Goal: Information Seeking & Learning: Find specific fact

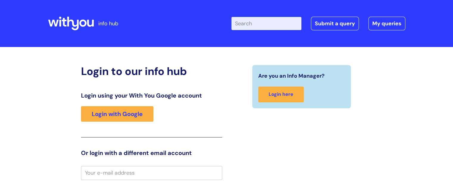
click at [252, 27] on input "Enter your search term here..." at bounding box center [267, 23] width 70 height 13
type input "loan"
click button "Search" at bounding box center [0, 0] width 0 height 0
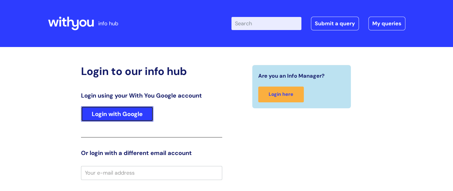
click at [125, 121] on link "Login with Google" at bounding box center [117, 114] width 72 height 16
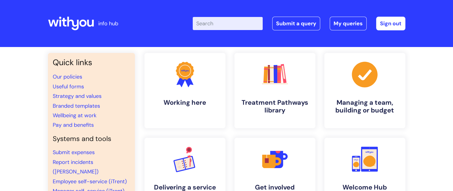
click at [219, 16] on div "Enter your search term here... Search Submit a query My queries Welcome [PERSON…" at bounding box center [271, 23] width 269 height 35
click at [221, 20] on input "Enter your search term here..." at bounding box center [228, 23] width 70 height 13
type input "loan"
click button "Search" at bounding box center [0, 0] width 0 height 0
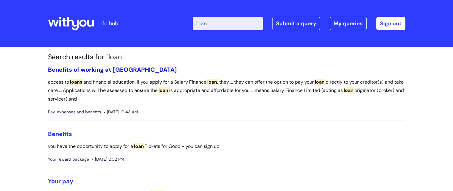
click at [70, 68] on link "Benefits of working at [GEOGRAPHIC_DATA]" at bounding box center [112, 70] width 129 height 8
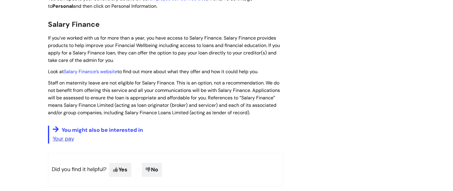
scroll to position [864, 0]
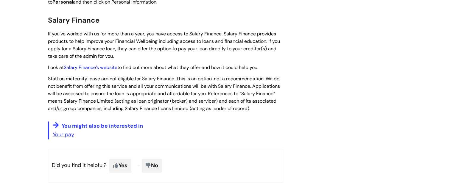
click at [98, 64] on link "Salary Finance’s website" at bounding box center [91, 67] width 54 height 6
